Goal: Task Accomplishment & Management: Use online tool/utility

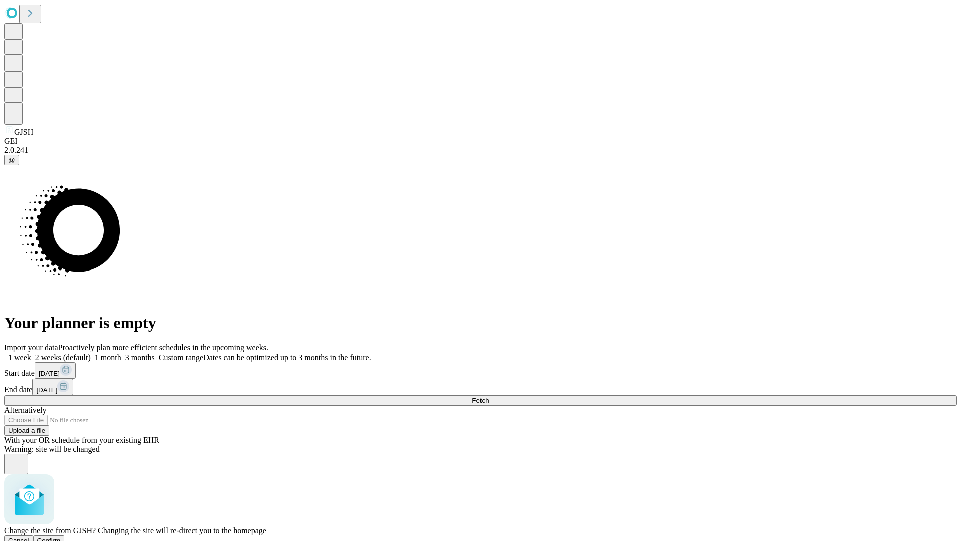
click at [61, 537] on span "Confirm" at bounding box center [49, 541] width 24 height 8
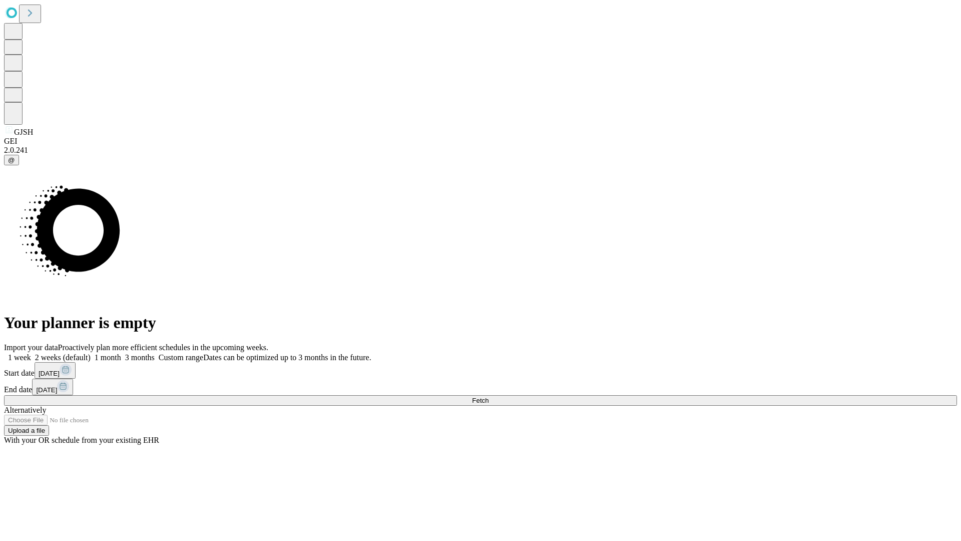
click at [31, 353] on label "1 week" at bounding box center [17, 357] width 27 height 9
click at [489, 397] on span "Fetch" at bounding box center [480, 401] width 17 height 8
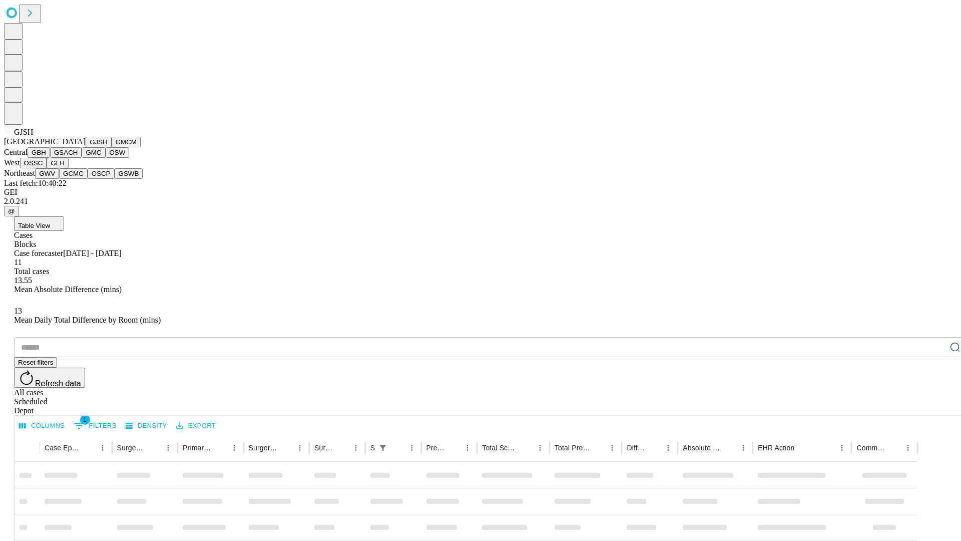
click at [112, 147] on button "GMCM" at bounding box center [126, 142] width 29 height 11
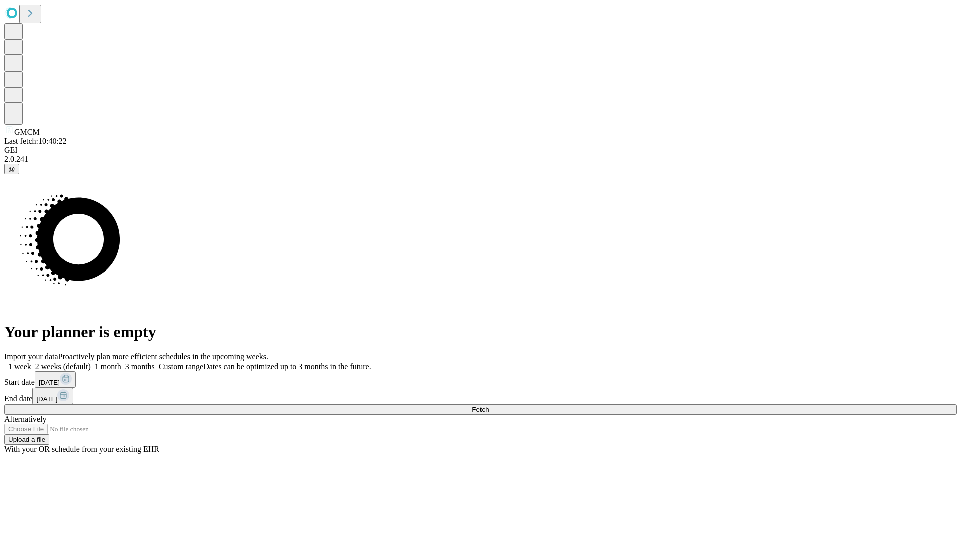
click at [31, 362] on label "1 week" at bounding box center [17, 366] width 27 height 9
click at [489, 406] on span "Fetch" at bounding box center [480, 410] width 17 height 8
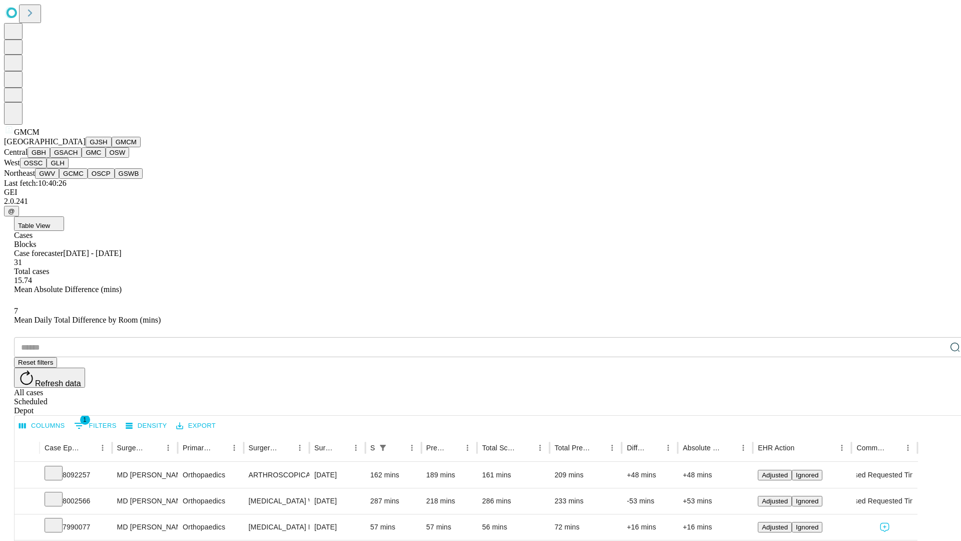
click at [50, 158] on button "GBH" at bounding box center [39, 152] width 23 height 11
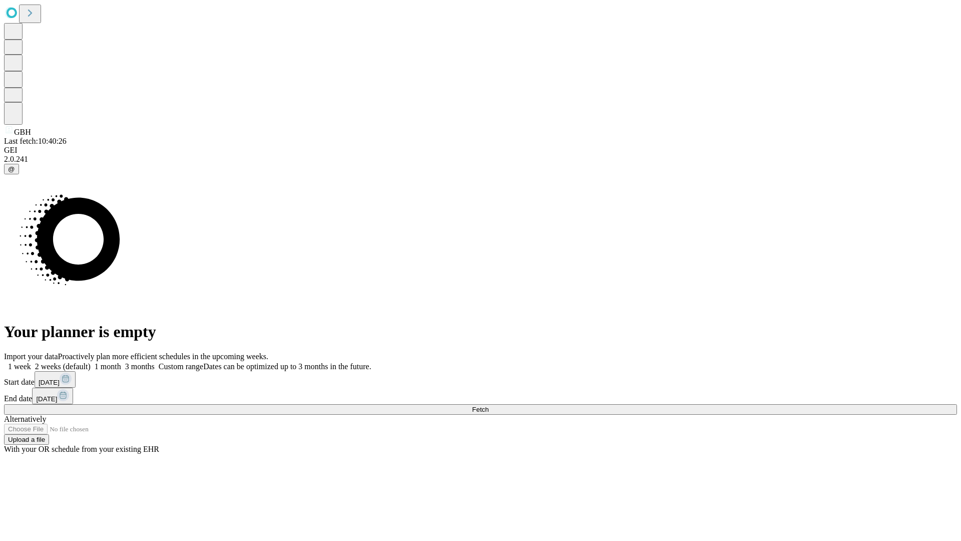
click at [489, 406] on span "Fetch" at bounding box center [480, 410] width 17 height 8
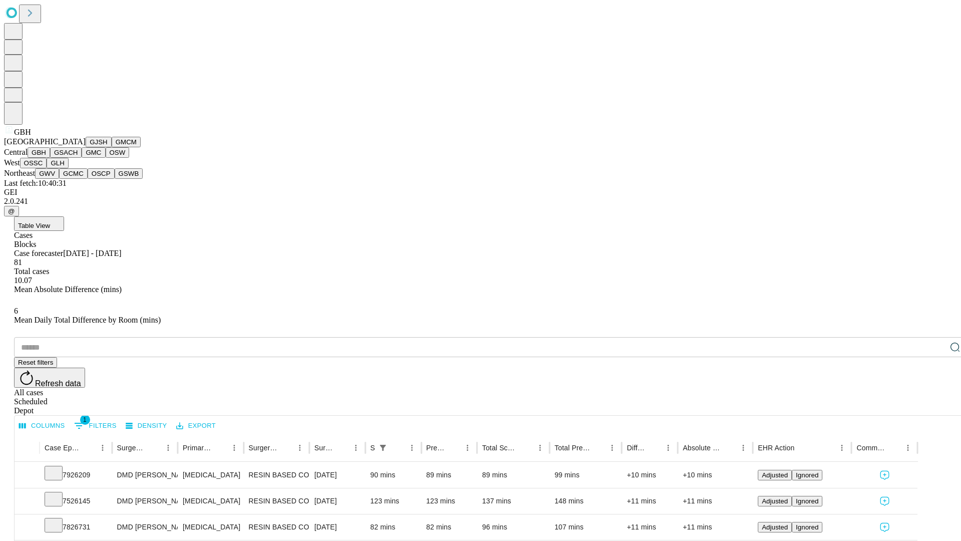
click at [78, 158] on button "GSACH" at bounding box center [66, 152] width 32 height 11
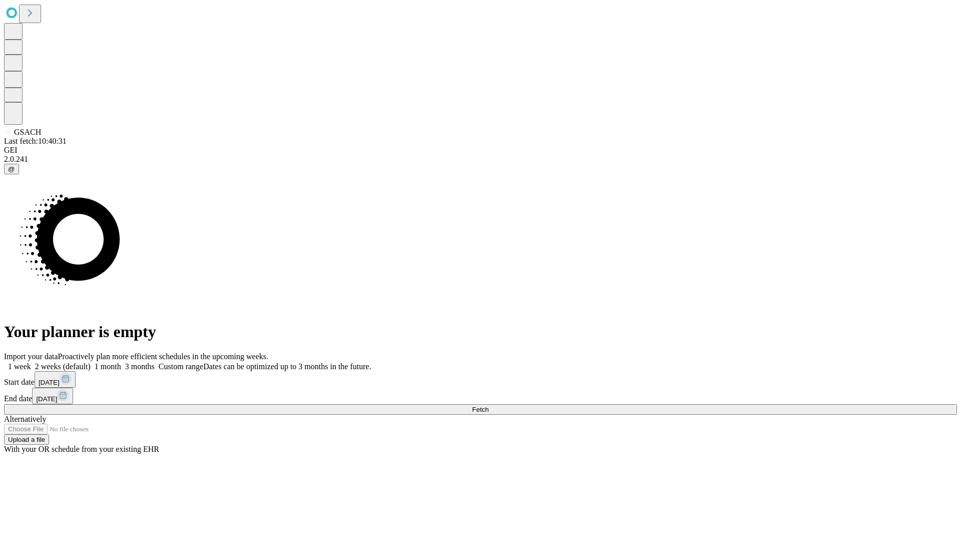
click at [489, 406] on span "Fetch" at bounding box center [480, 410] width 17 height 8
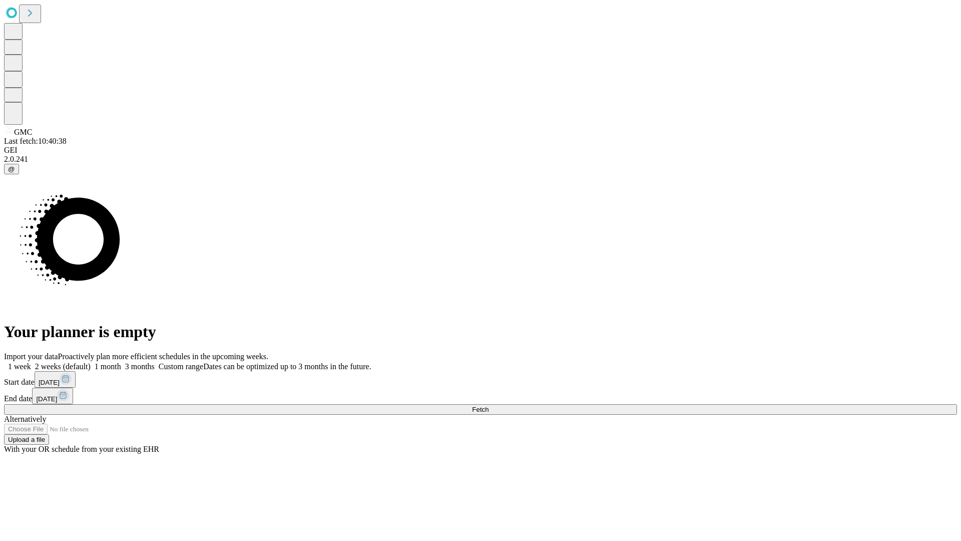
click at [489, 406] on span "Fetch" at bounding box center [480, 410] width 17 height 8
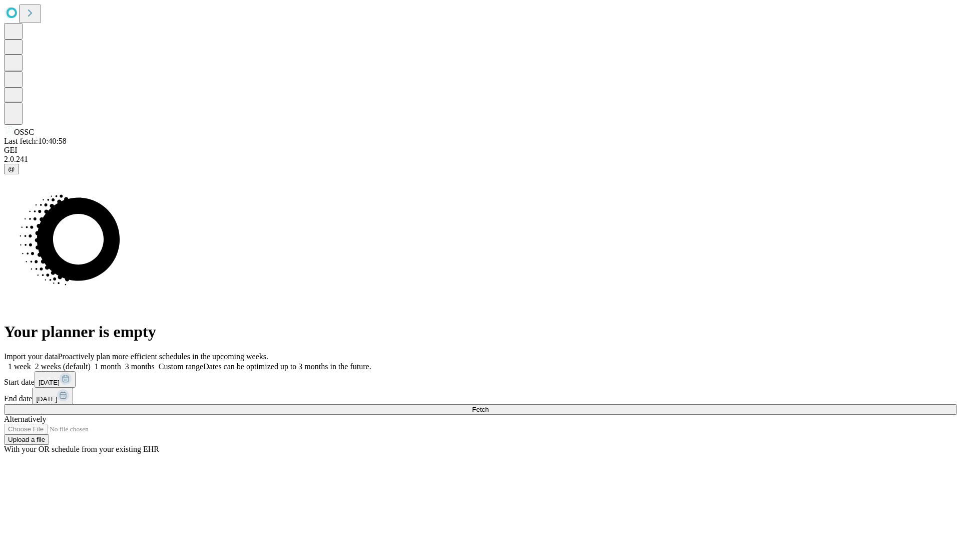
click at [31, 362] on label "1 week" at bounding box center [17, 366] width 27 height 9
click at [489, 406] on span "Fetch" at bounding box center [480, 410] width 17 height 8
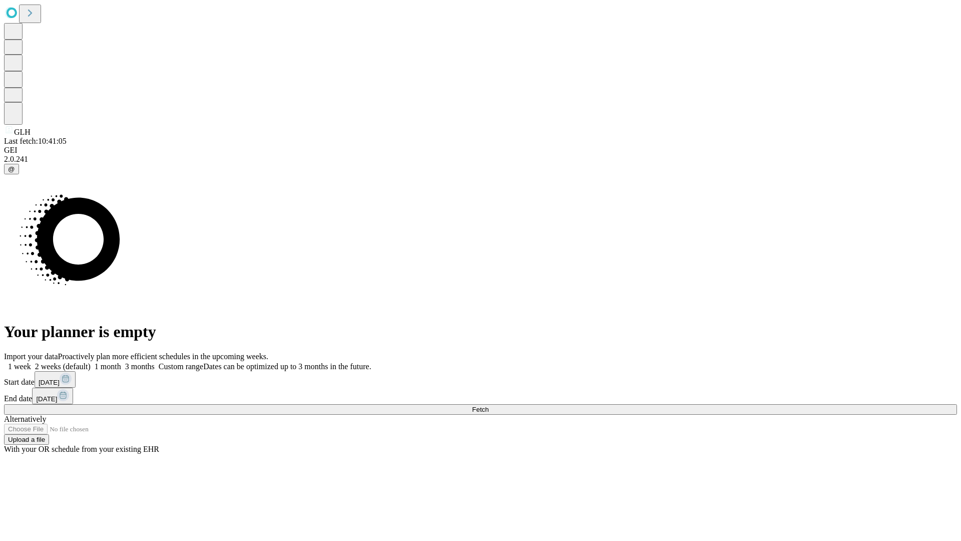
click at [31, 362] on label "1 week" at bounding box center [17, 366] width 27 height 9
click at [489, 406] on span "Fetch" at bounding box center [480, 410] width 17 height 8
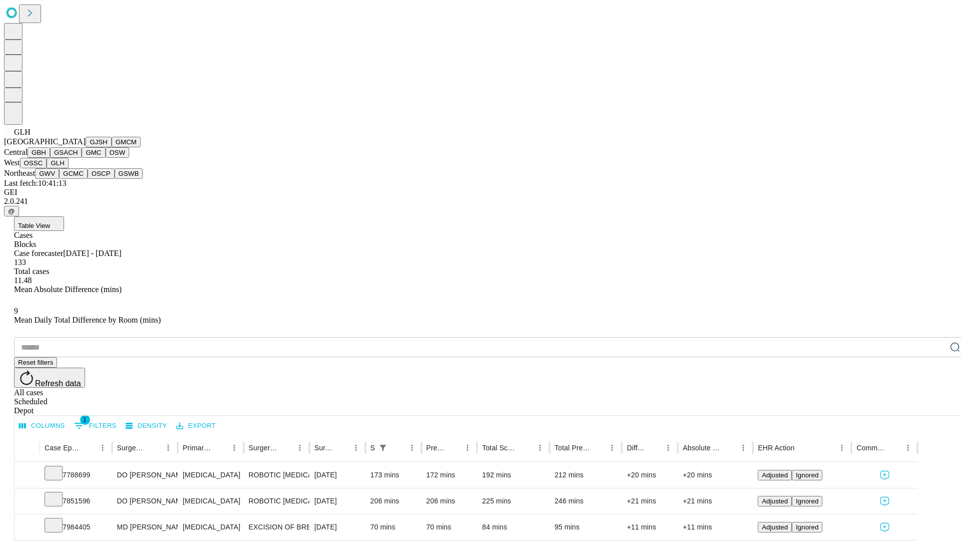
click at [59, 179] on button "GWV" at bounding box center [47, 173] width 24 height 11
